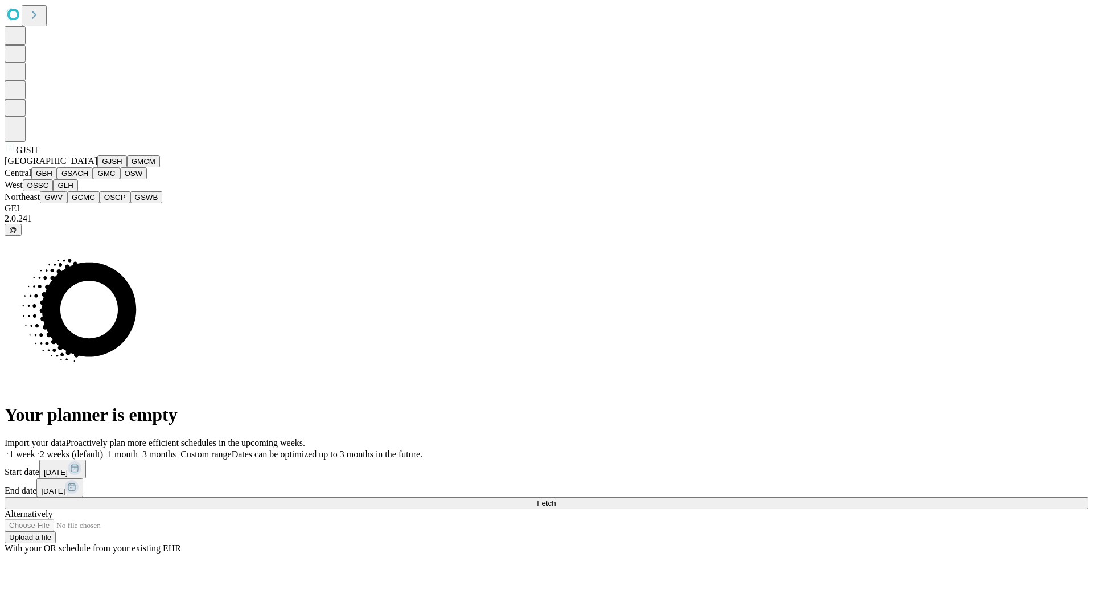
click at [97, 167] on button "GJSH" at bounding box center [112, 161] width 30 height 12
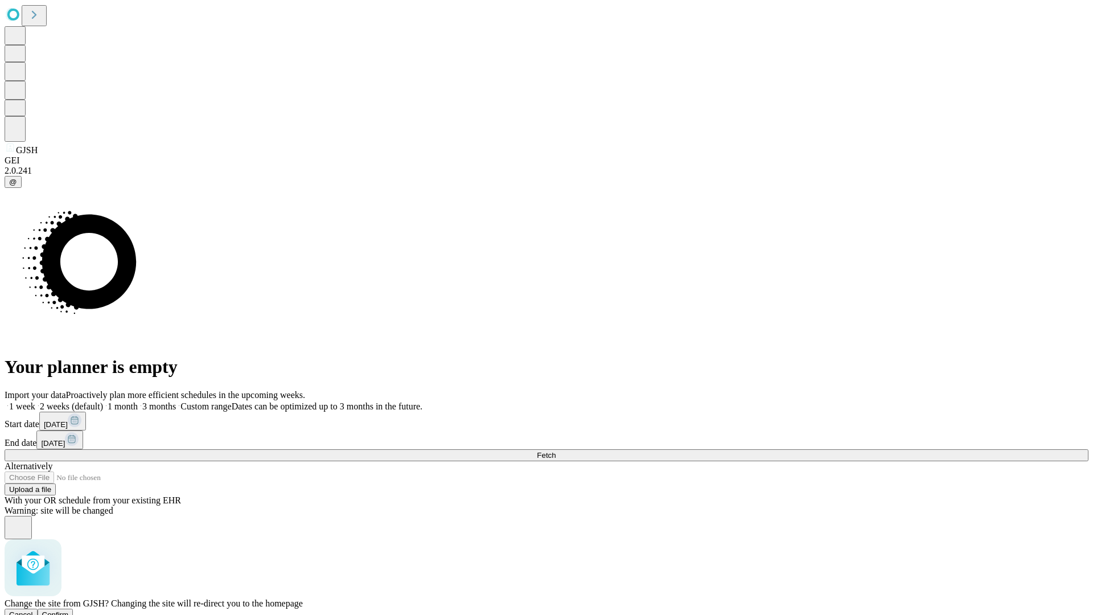
click at [69, 610] on span "Confirm" at bounding box center [55, 614] width 27 height 9
click at [138, 401] on label "1 month" at bounding box center [120, 406] width 35 height 10
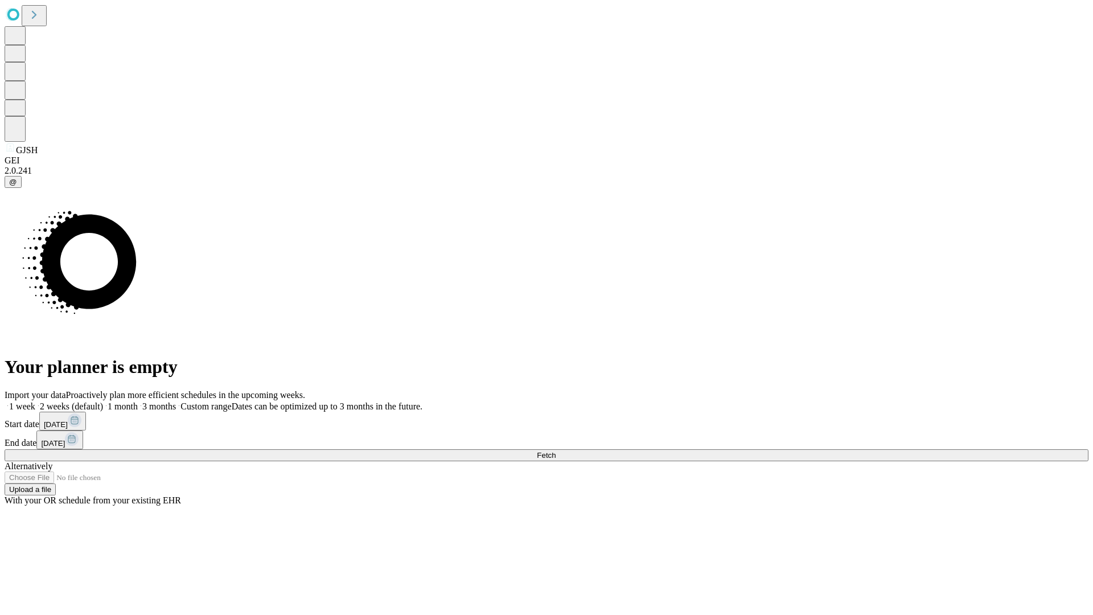
click at [556, 451] on span "Fetch" at bounding box center [546, 455] width 19 height 9
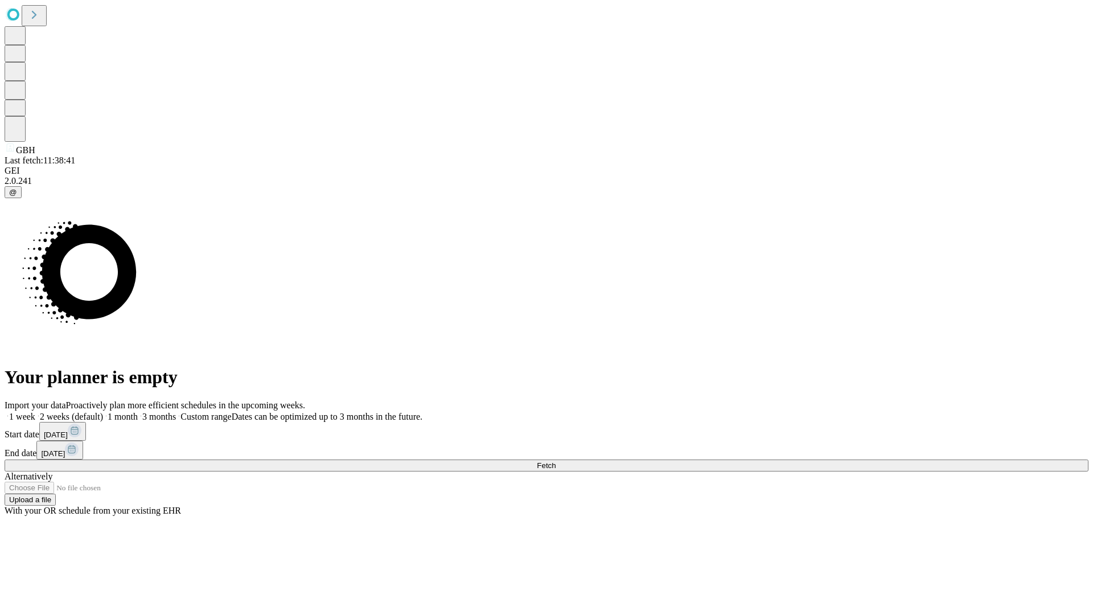
click at [138, 412] on label "1 month" at bounding box center [120, 417] width 35 height 10
click at [556, 461] on span "Fetch" at bounding box center [546, 465] width 19 height 9
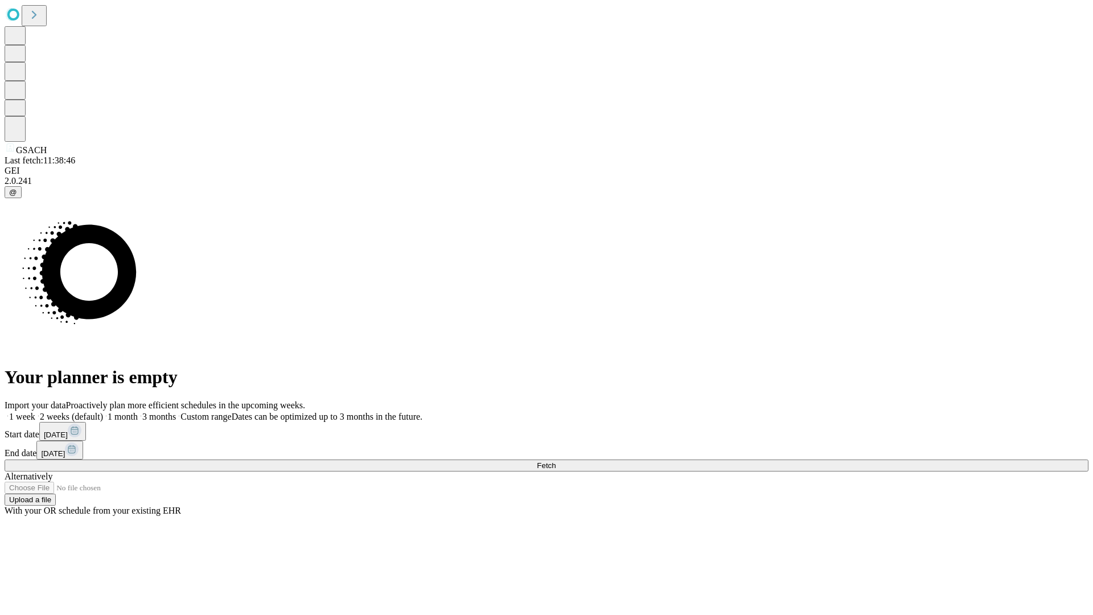
click at [138, 412] on label "1 month" at bounding box center [120, 417] width 35 height 10
click at [556, 461] on span "Fetch" at bounding box center [546, 465] width 19 height 9
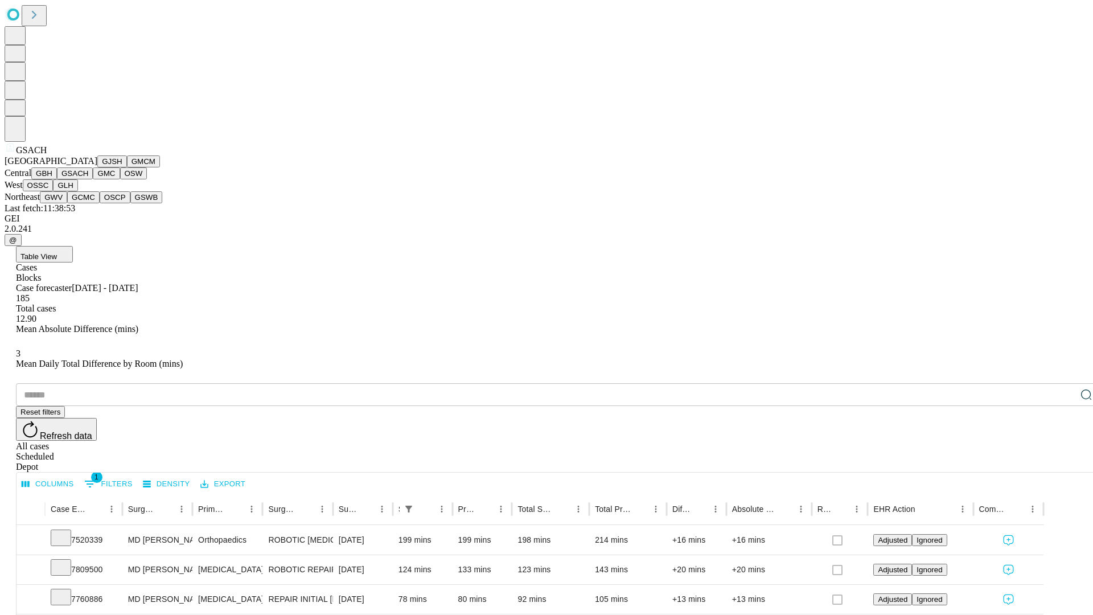
click at [93, 179] on button "GMC" at bounding box center [106, 173] width 27 height 12
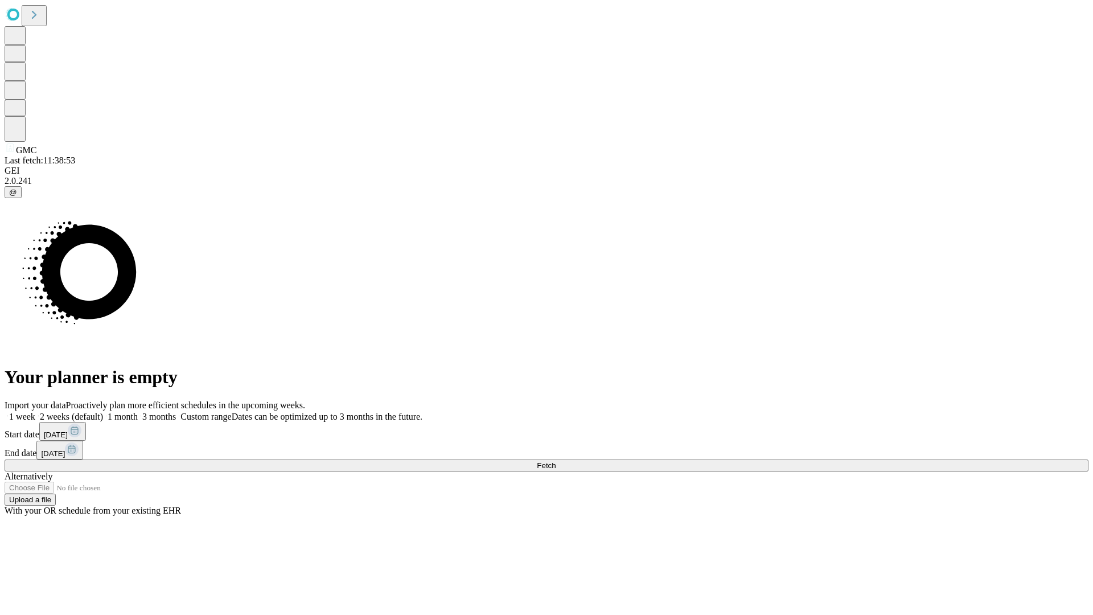
click at [138, 412] on label "1 month" at bounding box center [120, 417] width 35 height 10
click at [556, 461] on span "Fetch" at bounding box center [546, 465] width 19 height 9
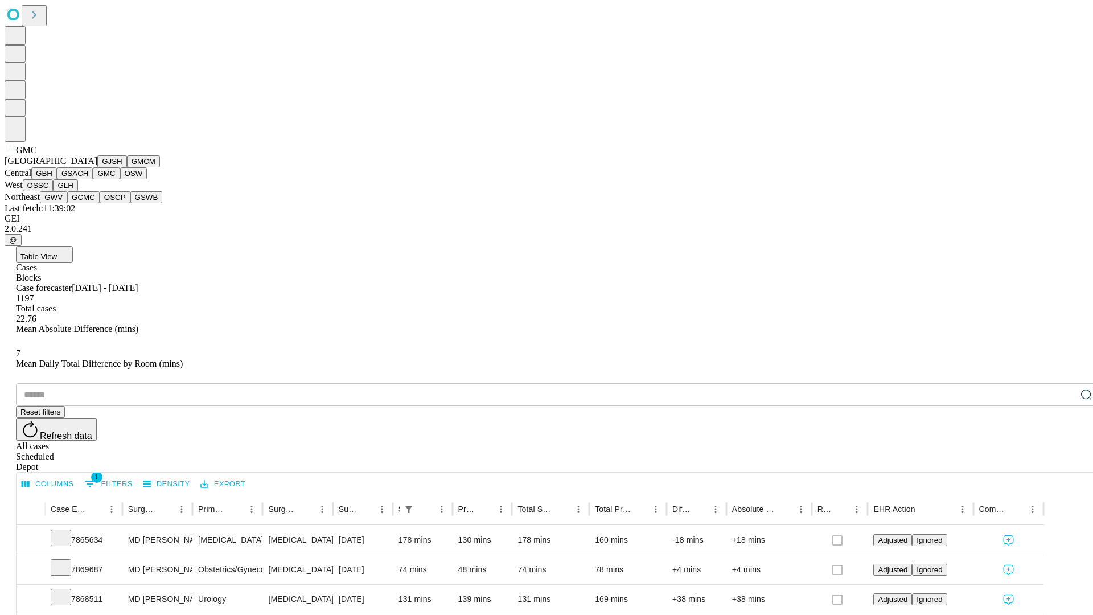
click at [120, 179] on button "OSW" at bounding box center [133, 173] width 27 height 12
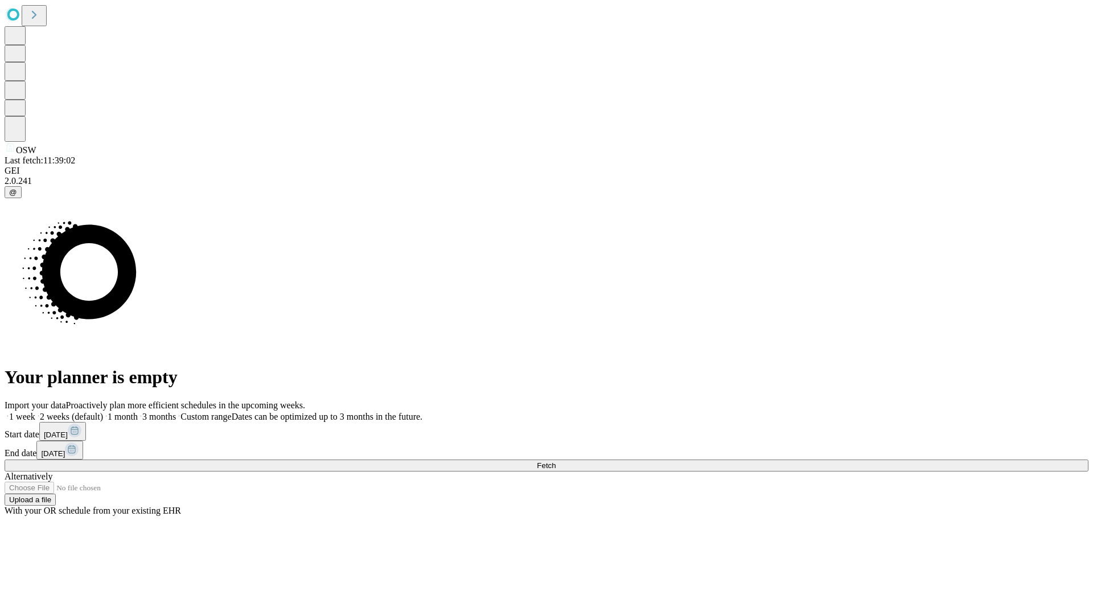
click at [138, 412] on label "1 month" at bounding box center [120, 417] width 35 height 10
click at [556, 461] on span "Fetch" at bounding box center [546, 465] width 19 height 9
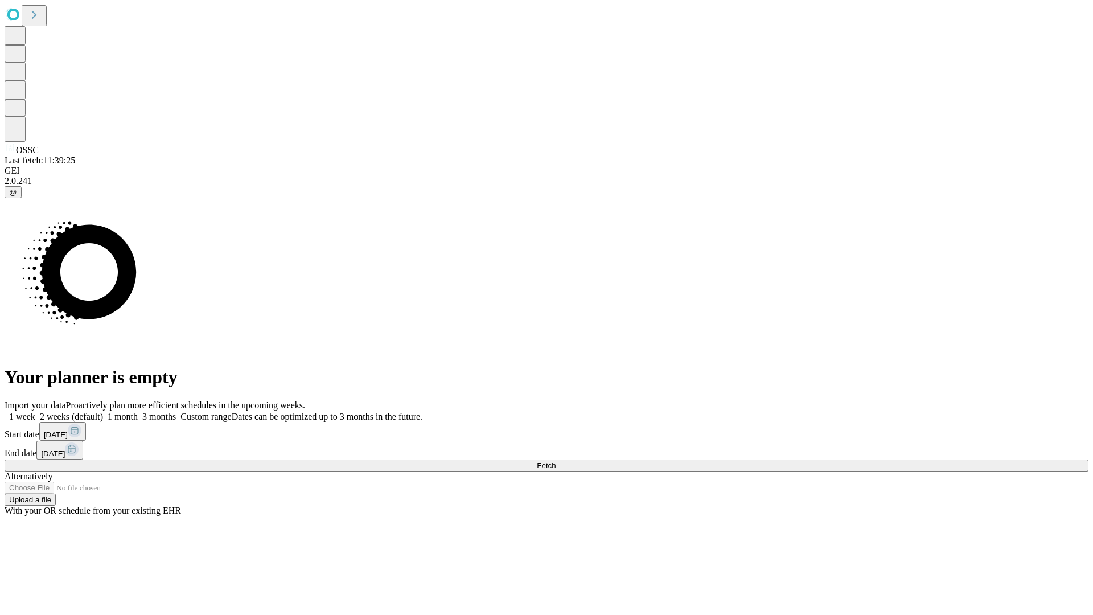
click at [138, 412] on label "1 month" at bounding box center [120, 417] width 35 height 10
click at [556, 461] on span "Fetch" at bounding box center [546, 465] width 19 height 9
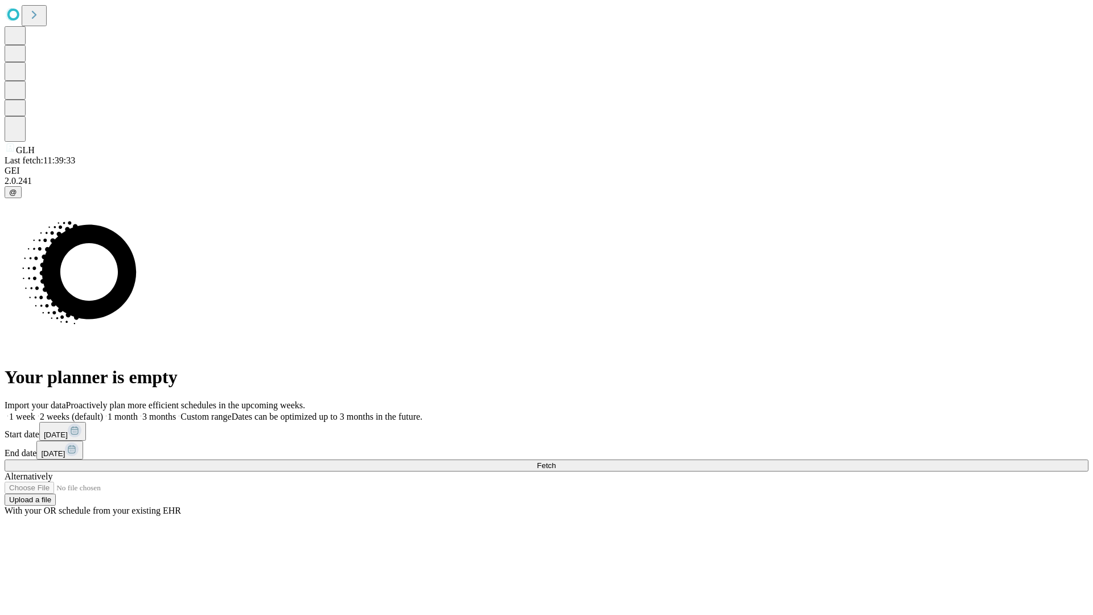
click at [138, 412] on label "1 month" at bounding box center [120, 417] width 35 height 10
click at [556, 461] on span "Fetch" at bounding box center [546, 465] width 19 height 9
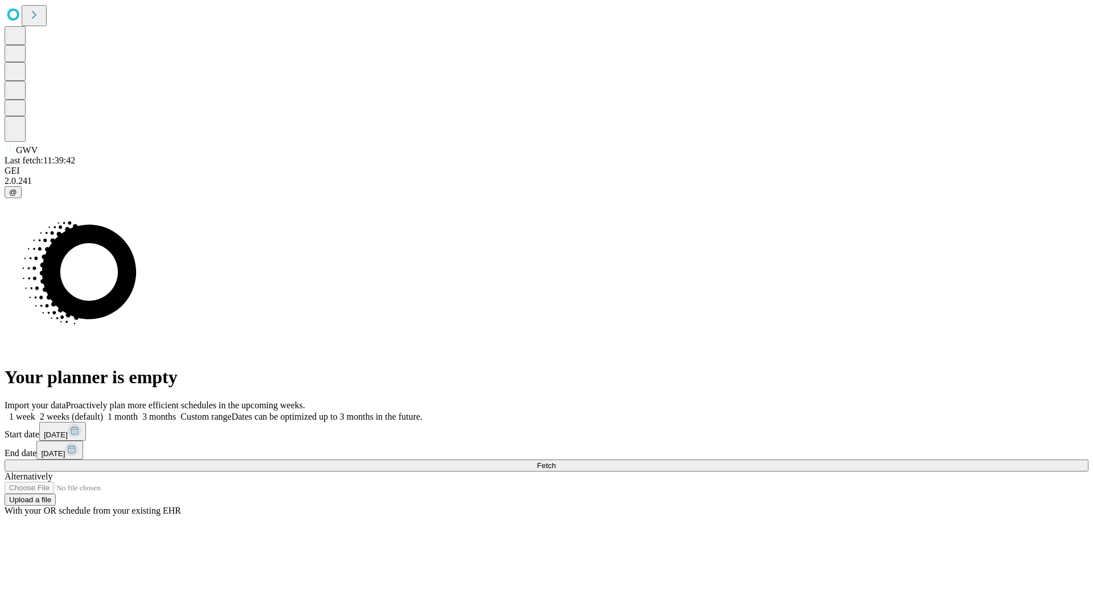
click at [138, 412] on label "1 month" at bounding box center [120, 417] width 35 height 10
click at [556, 461] on span "Fetch" at bounding box center [546, 465] width 19 height 9
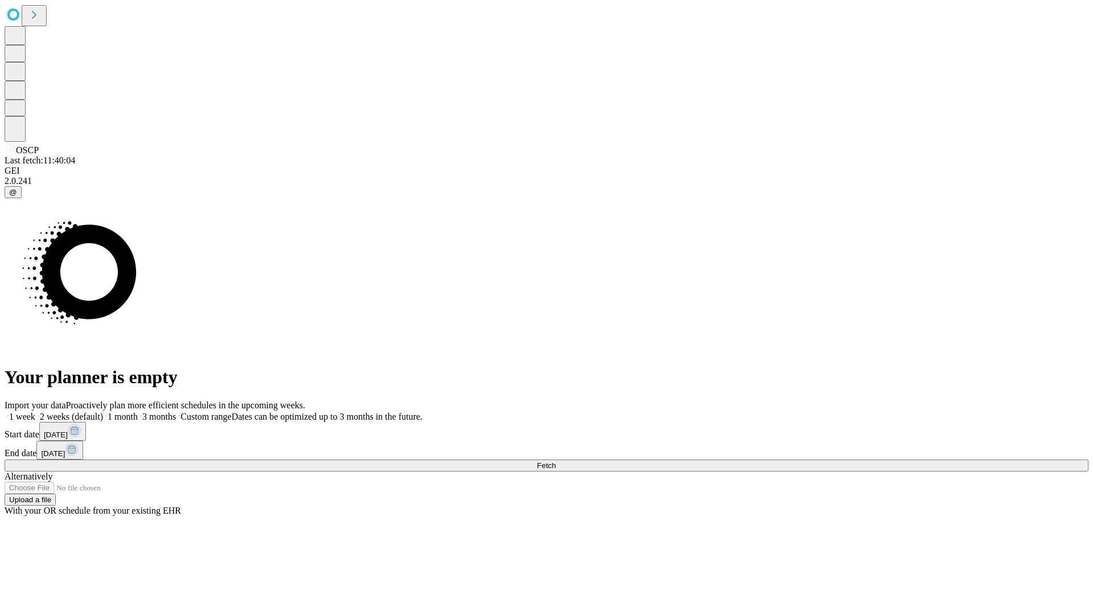
click at [556, 461] on span "Fetch" at bounding box center [546, 465] width 19 height 9
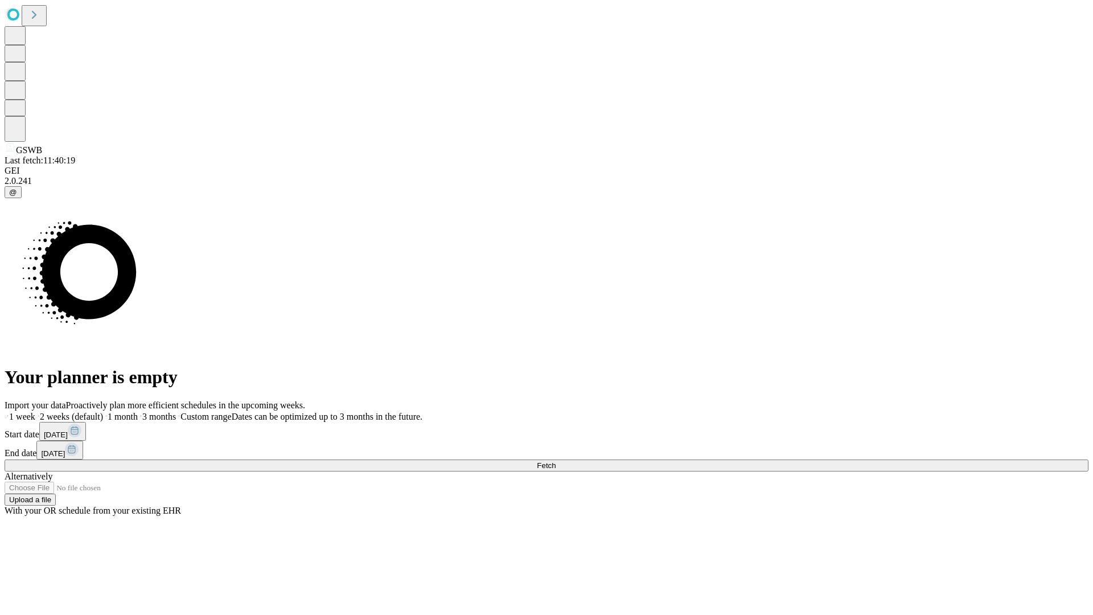
click at [138, 412] on label "1 month" at bounding box center [120, 417] width 35 height 10
click at [556, 461] on span "Fetch" at bounding box center [546, 465] width 19 height 9
